Goal: Task Accomplishment & Management: Use online tool/utility

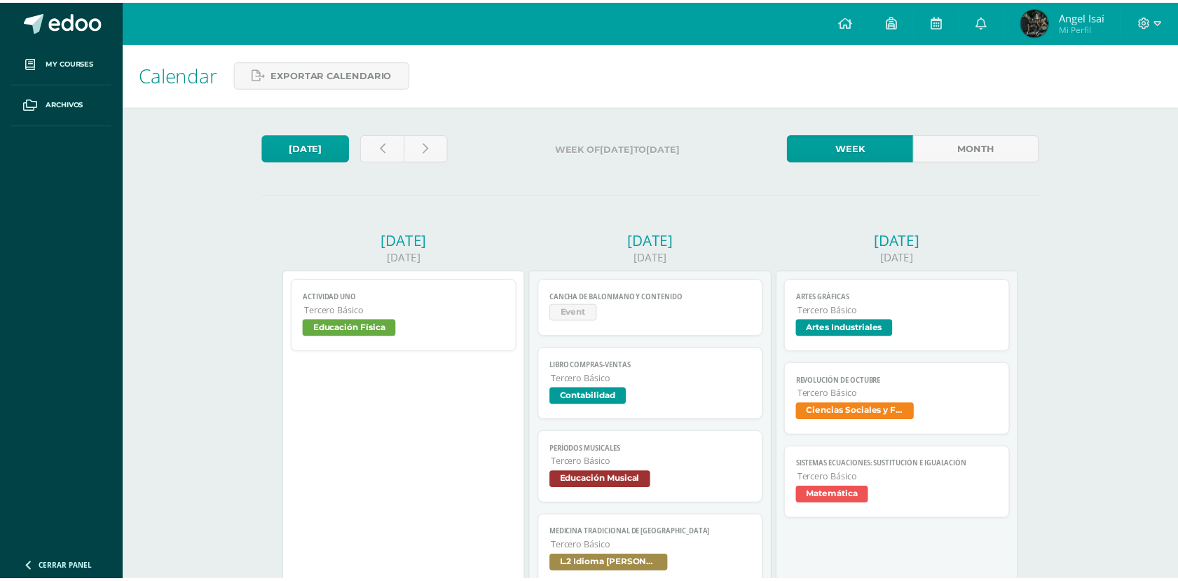
scroll to position [332, 0]
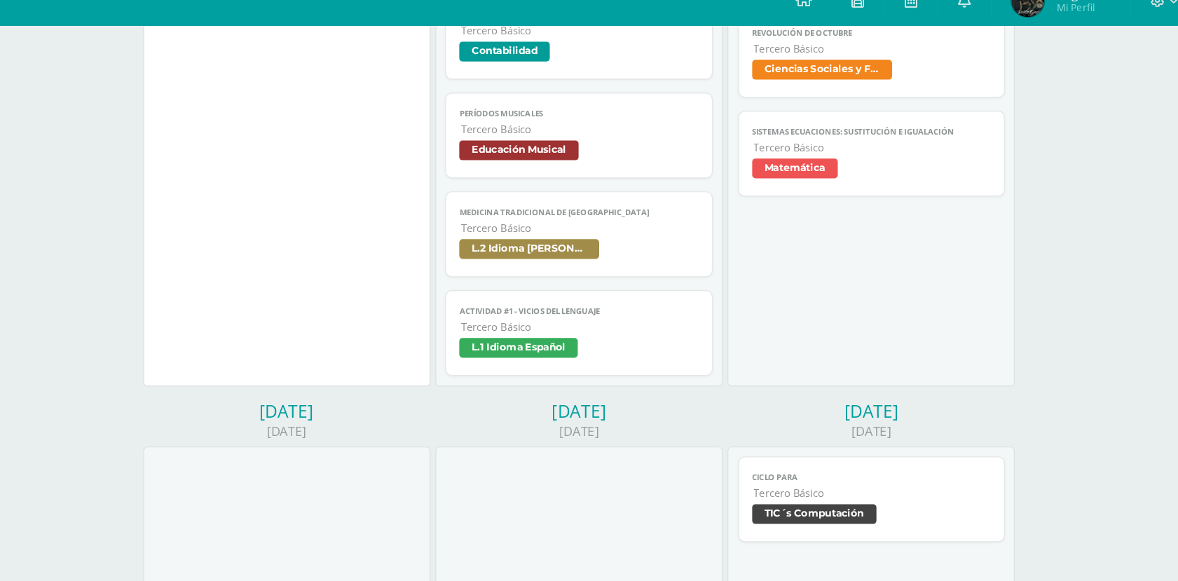
click at [670, 229] on span "L.2 Idioma [PERSON_NAME]" at bounding box center [651, 234] width 204 height 20
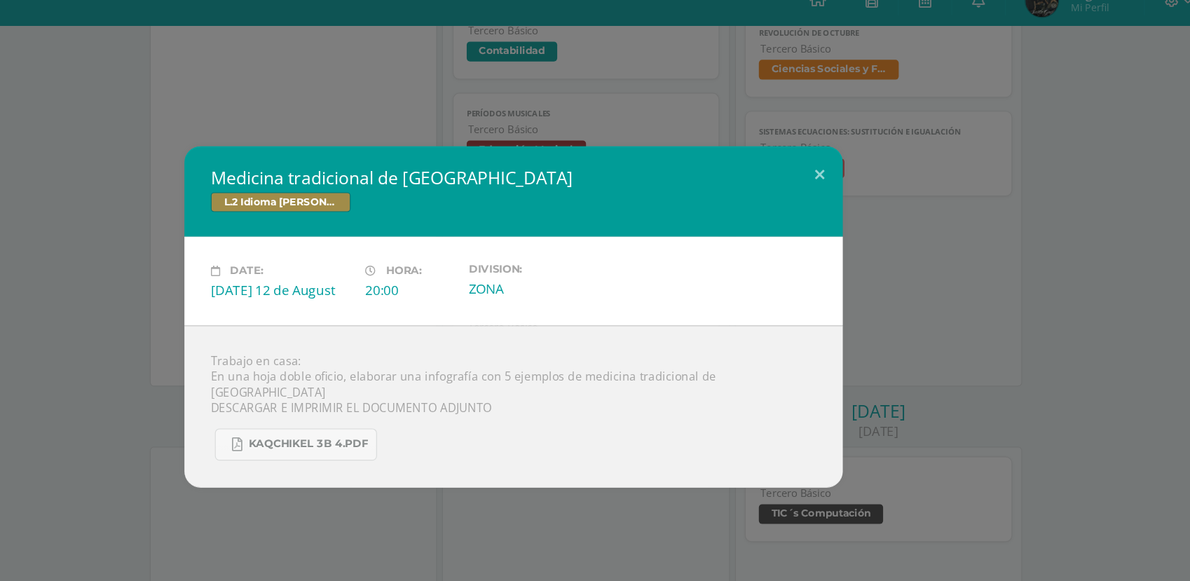
click at [889, 236] on div "Medicina tradicional de [GEOGRAPHIC_DATA] L.2 Idioma [PERSON_NAME] Date: [DATE]…" at bounding box center [595, 290] width 1179 height 290
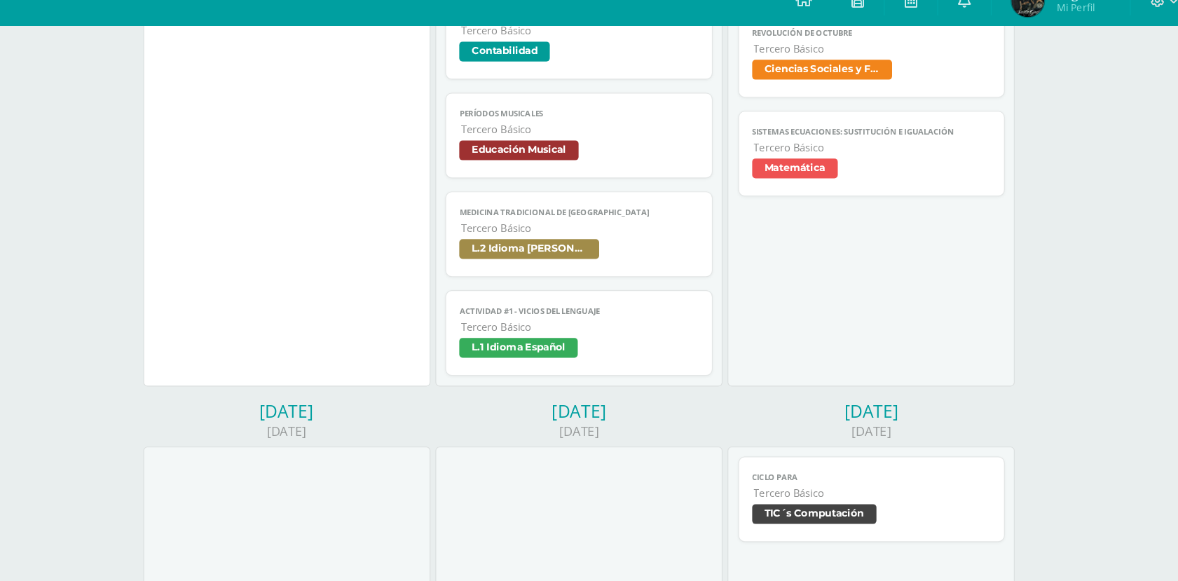
click at [654, 305] on span "Tercero Básico" at bounding box center [651, 299] width 203 height 12
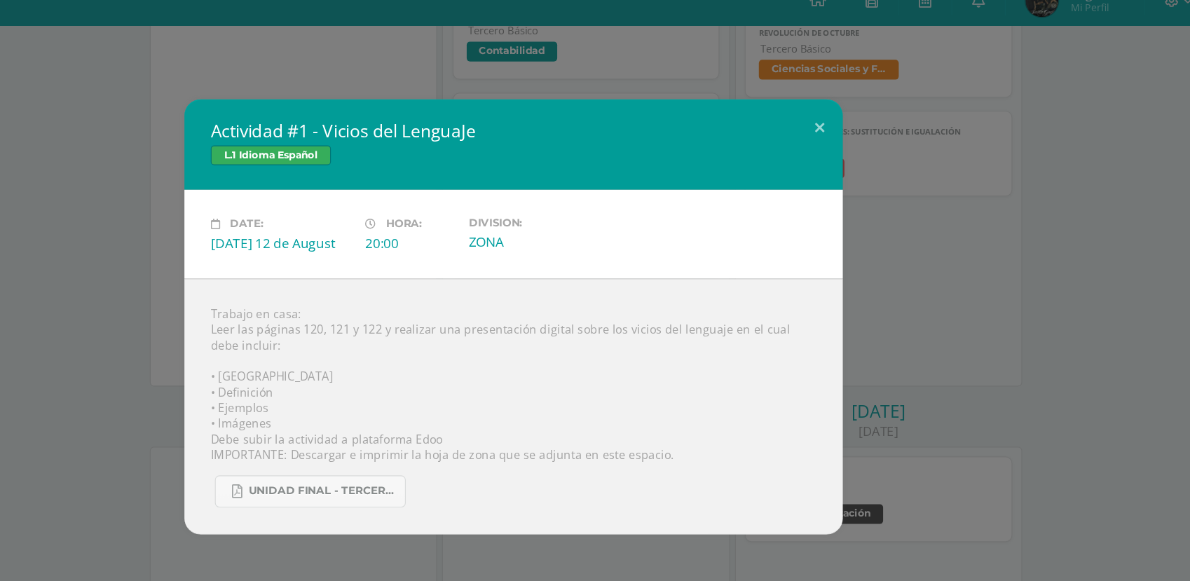
click at [925, 253] on div "Actividad #1 - Vicios del LenguaJe L.1 Idioma Español Date: [DATE] 12 de August…" at bounding box center [595, 290] width 1179 height 370
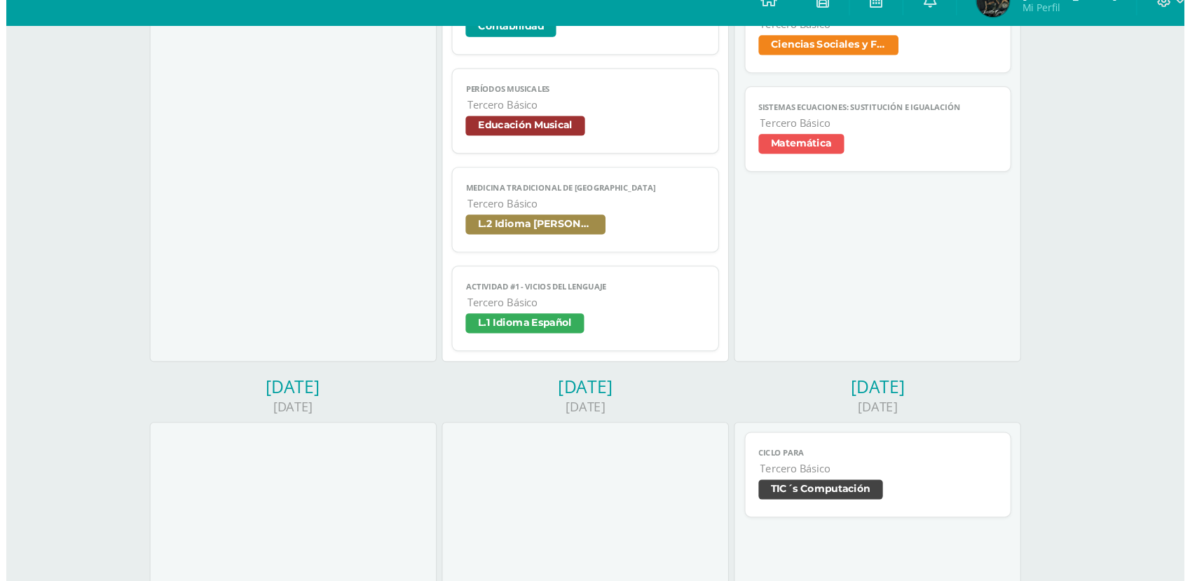
scroll to position [326, 0]
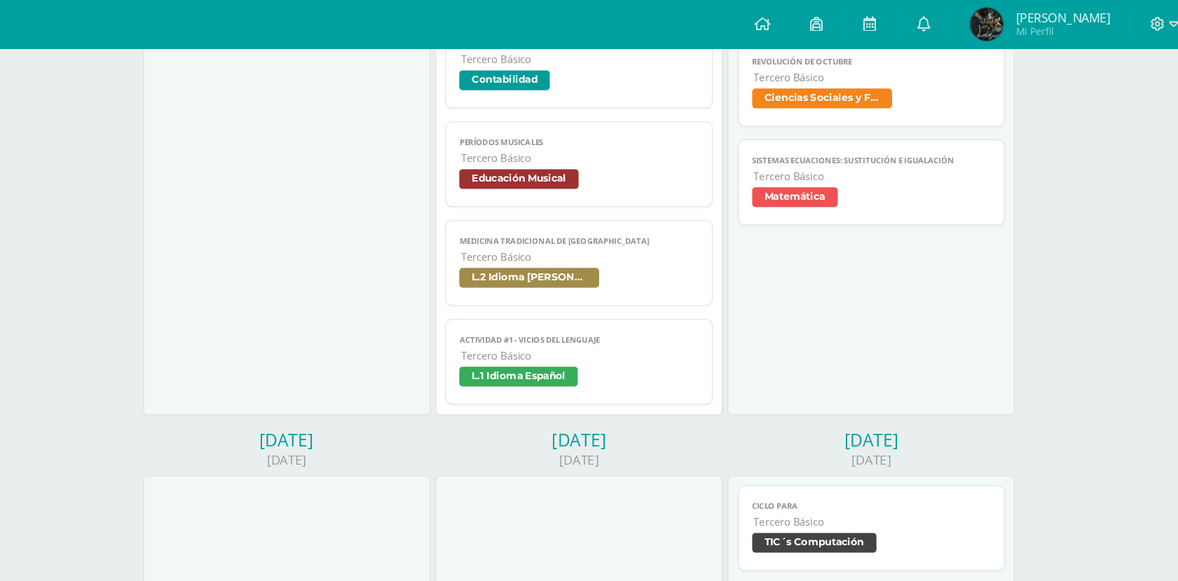
click at [1080, 353] on div "Calendar Exportar calendario Today Week of 11 of August to 16 of August Week Mo…" at bounding box center [650, 526] width 1055 height 1625
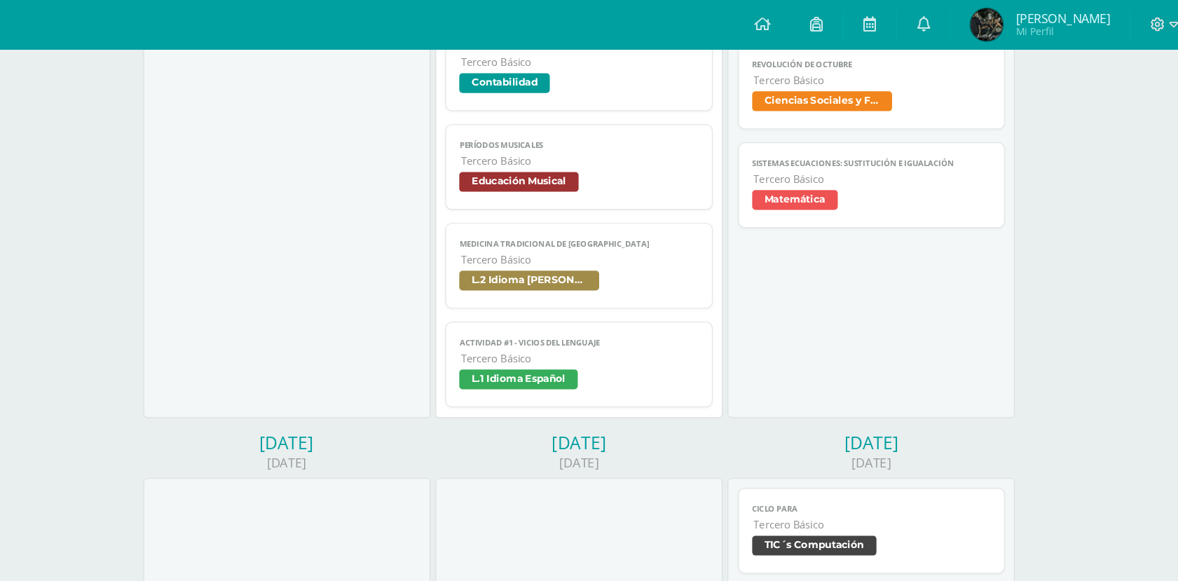
click at [1079, 361] on div "Calendar Exportar calendario Today Week of 11 of August to 16 of August Week Mo…" at bounding box center [650, 528] width 1055 height 1625
click at [966, 32] on link at bounding box center [944, 21] width 45 height 42
click at [756, 362] on div "Tuesday 12/08/2025 Cancha de Balonmano y Contenido Event Cargando contenido Can…" at bounding box center [650, 136] width 249 height 463
click at [680, 246] on span "L.2 Idioma [PERSON_NAME]" at bounding box center [651, 241] width 204 height 20
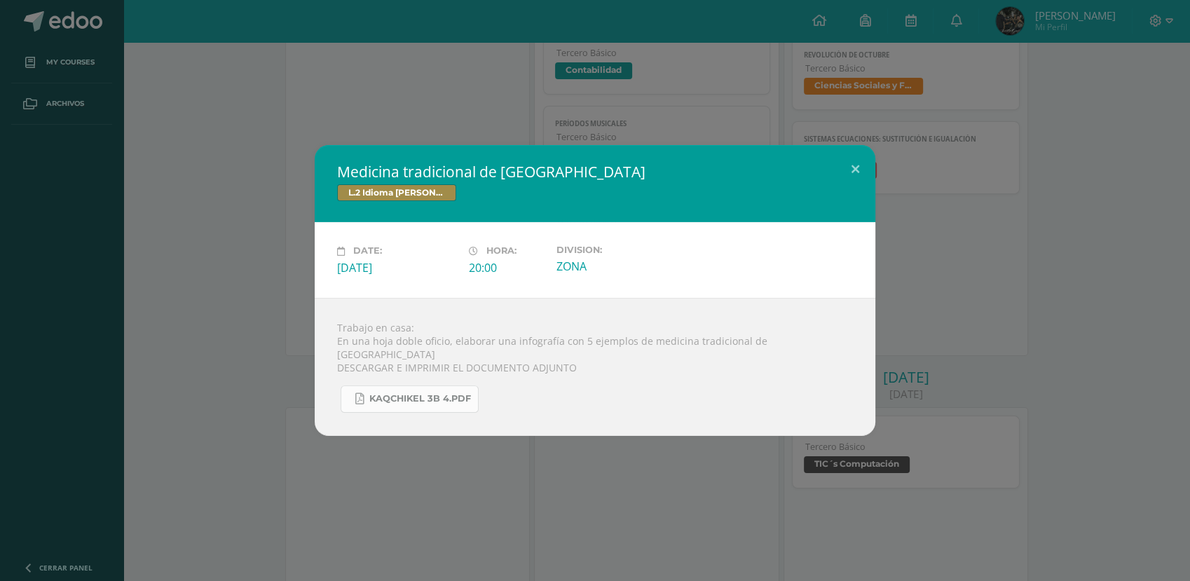
click at [371, 395] on span "KAQCHIKEL 3B 4.pdf" at bounding box center [420, 398] width 102 height 11
